Goal: Find specific page/section: Find specific page/section

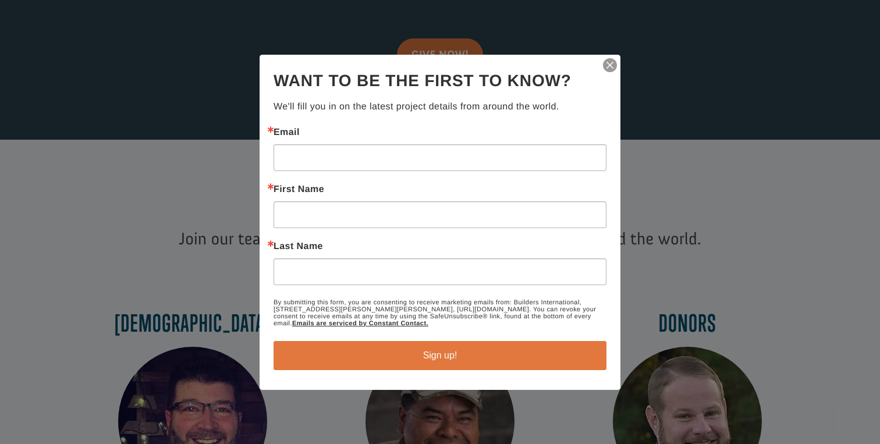
scroll to position [330, 0]
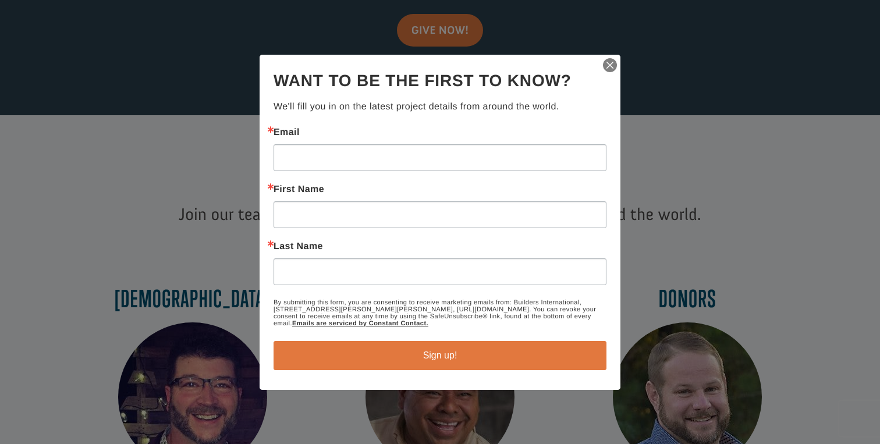
click at [606, 62] on img "button" at bounding box center [610, 65] width 16 height 16
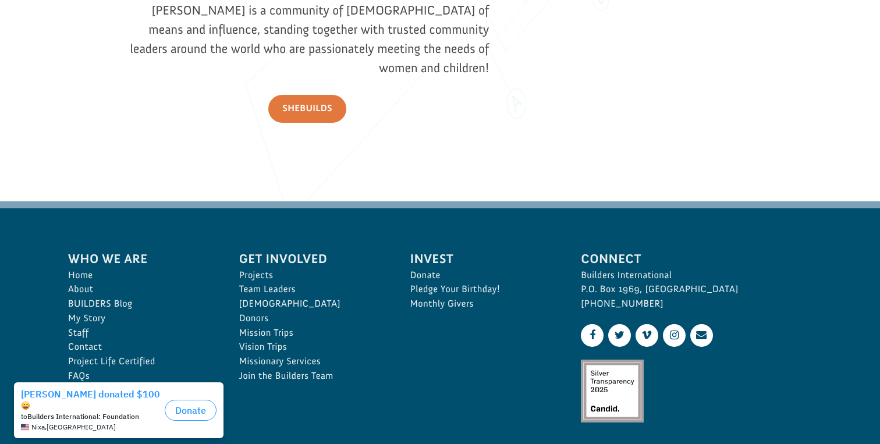
scroll to position [1753, 0]
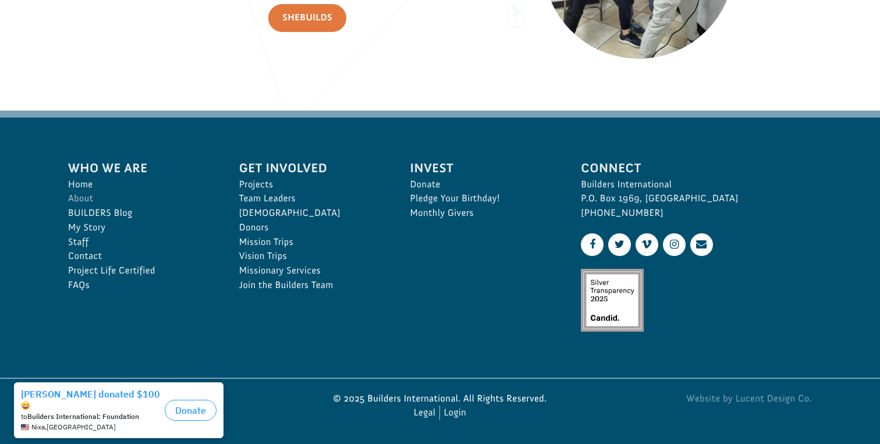
click at [92, 196] on link "About" at bounding box center [141, 198] width 146 height 15
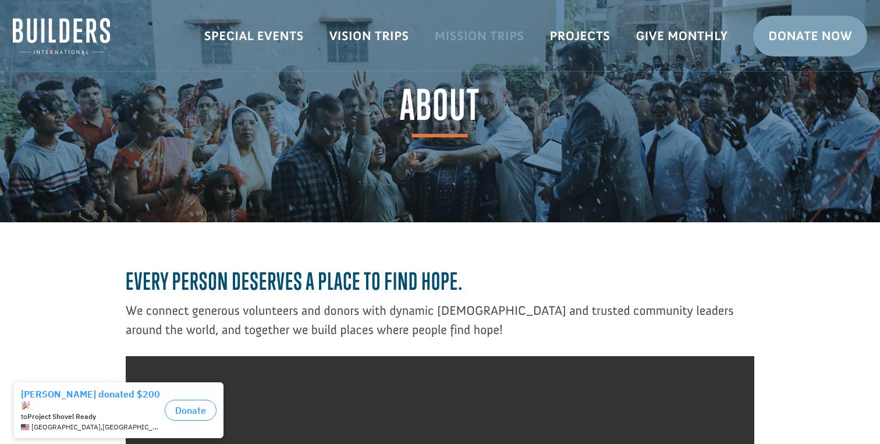
click at [469, 33] on link "Mission Trips" at bounding box center [479, 36] width 115 height 34
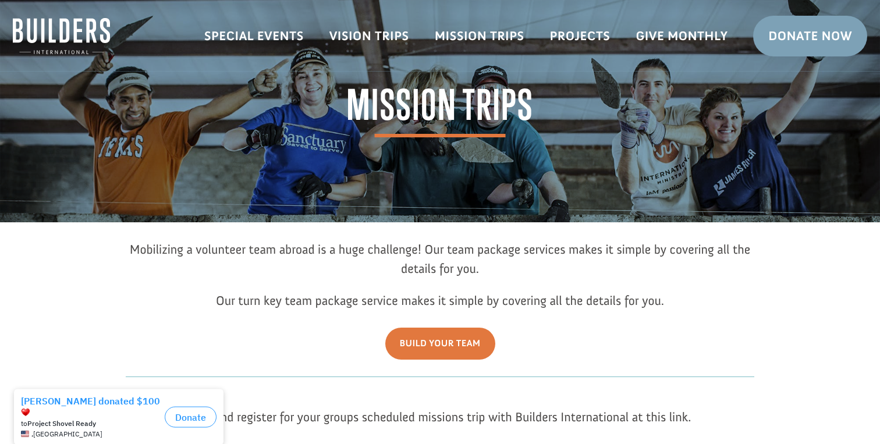
click at [89, 40] on img at bounding box center [61, 36] width 97 height 36
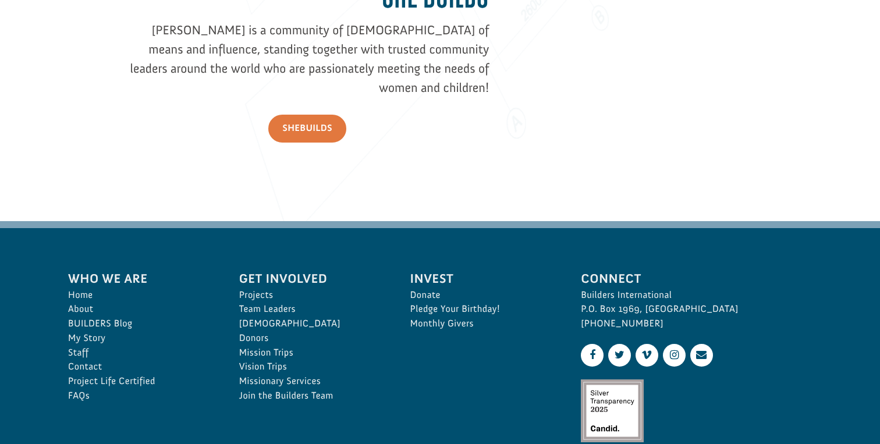
scroll to position [1637, 0]
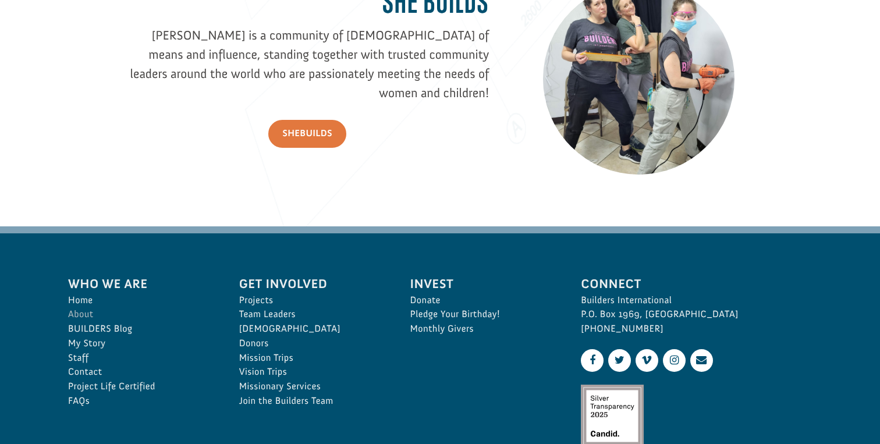
click at [90, 311] on link "About" at bounding box center [141, 314] width 146 height 15
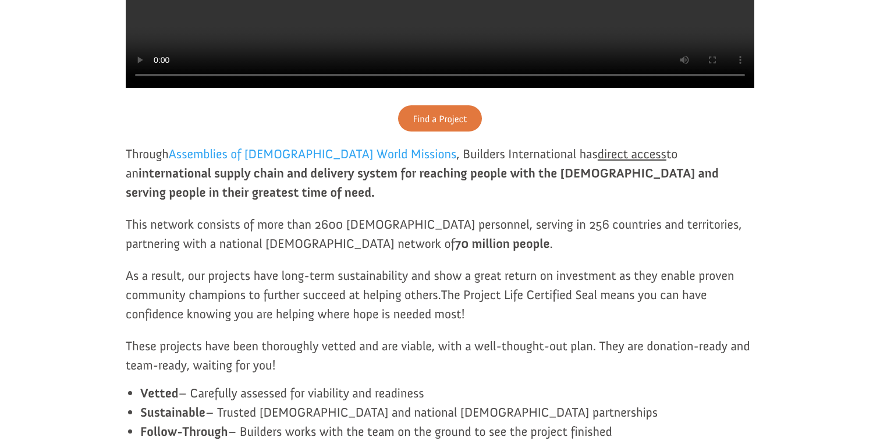
scroll to position [586, 0]
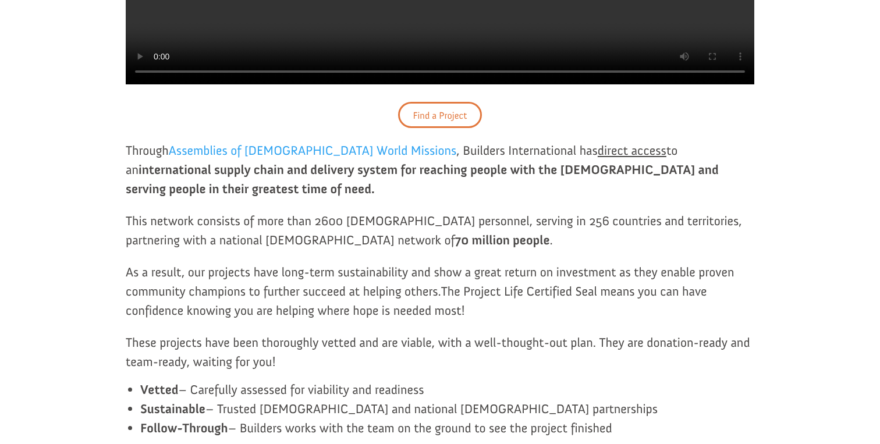
click at [420, 128] on link "Find a Project" at bounding box center [439, 115] width 83 height 26
